Goal: Task Accomplishment & Management: Manage account settings

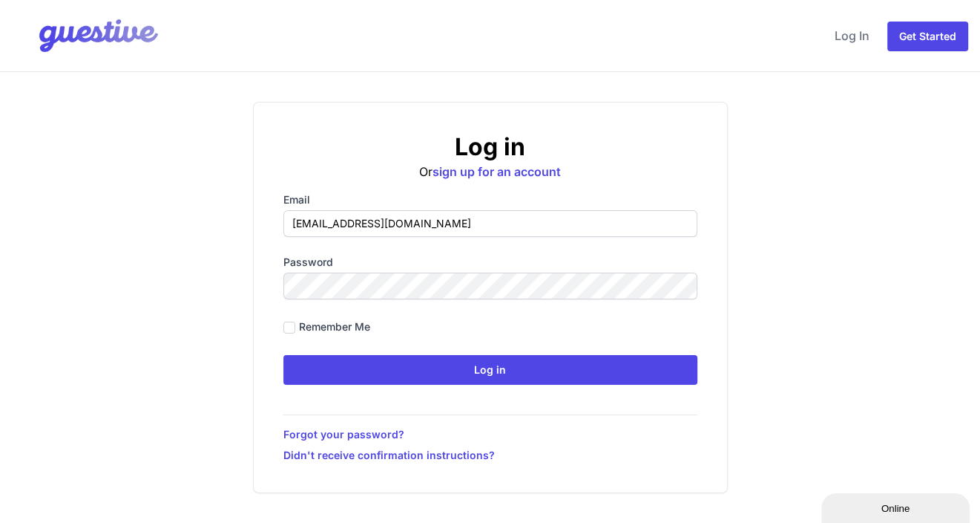
click at [309, 324] on label "Remember me" at bounding box center [334, 326] width 71 height 15
click at [295, 324] on input "Remember me" at bounding box center [290, 327] width 12 height 12
checkbox input "true"
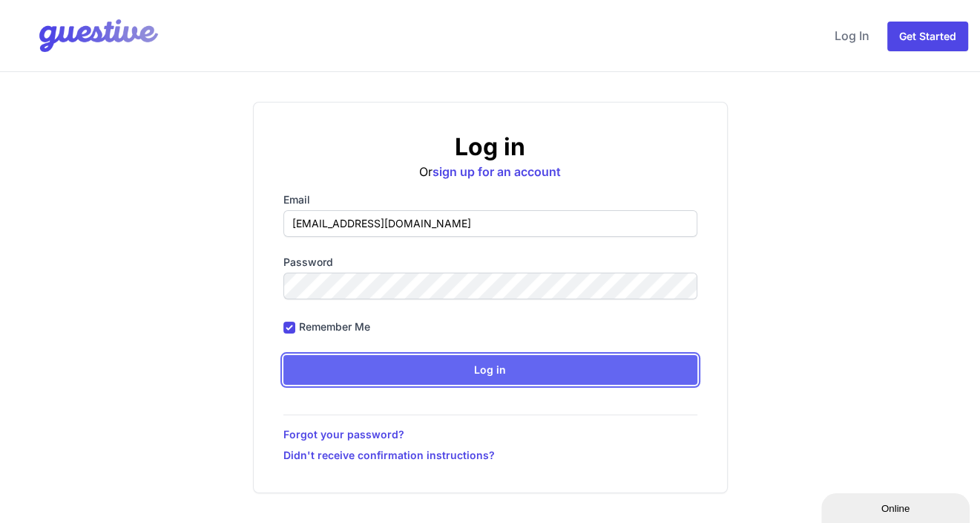
click at [399, 356] on input "Log in" at bounding box center [491, 370] width 414 height 30
